Goal: Find specific page/section: Find specific page/section

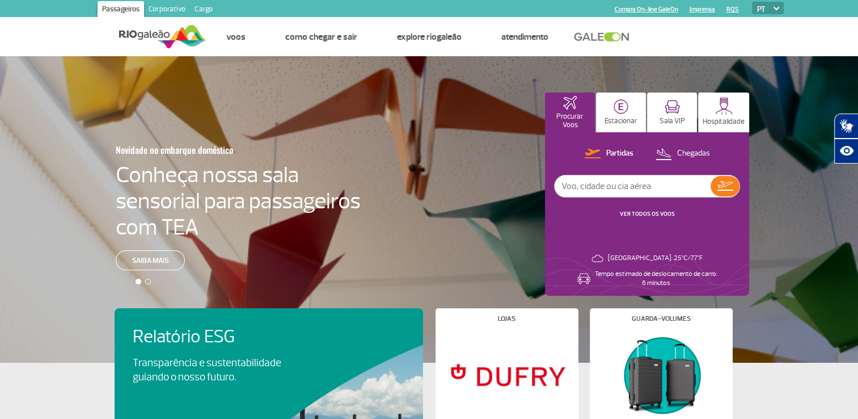
click at [204, 6] on link "Cargo" at bounding box center [203, 10] width 27 height 18
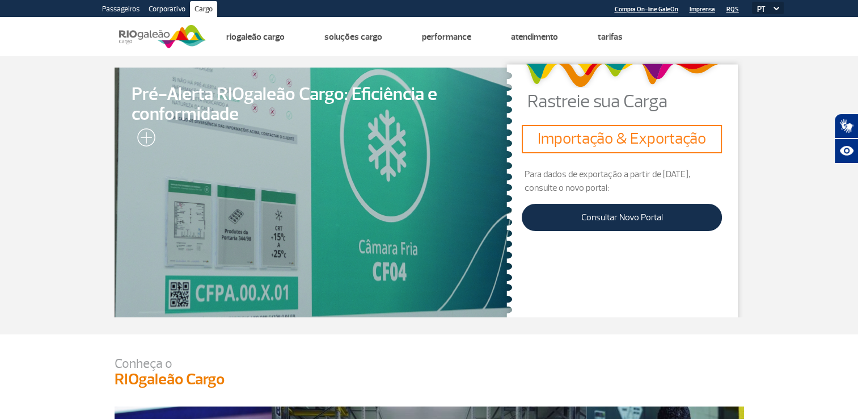
click at [155, 35] on img at bounding box center [162, 37] width 87 height 28
click at [124, 33] on img at bounding box center [162, 37] width 87 height 28
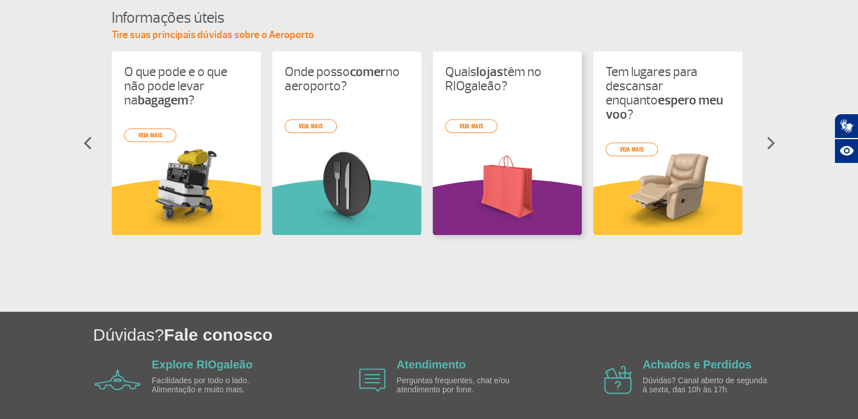
scroll to position [548, 0]
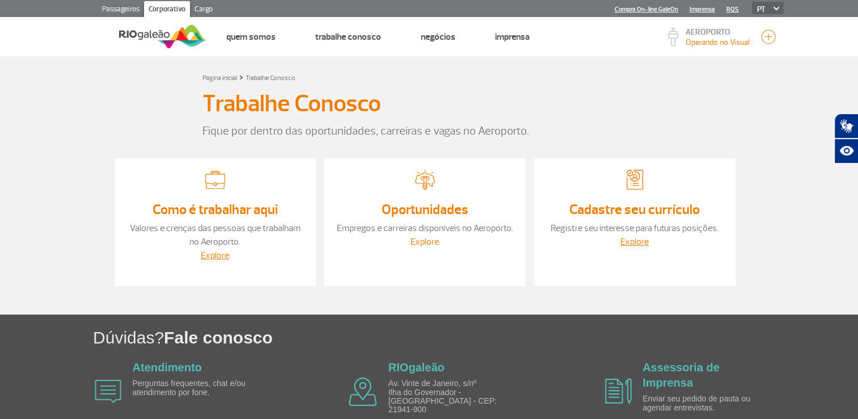
click at [432, 241] on link "Explore" at bounding box center [425, 241] width 28 height 11
click at [635, 243] on link "Explore" at bounding box center [634, 241] width 28 height 11
